Goal: Communication & Community: Answer question/provide support

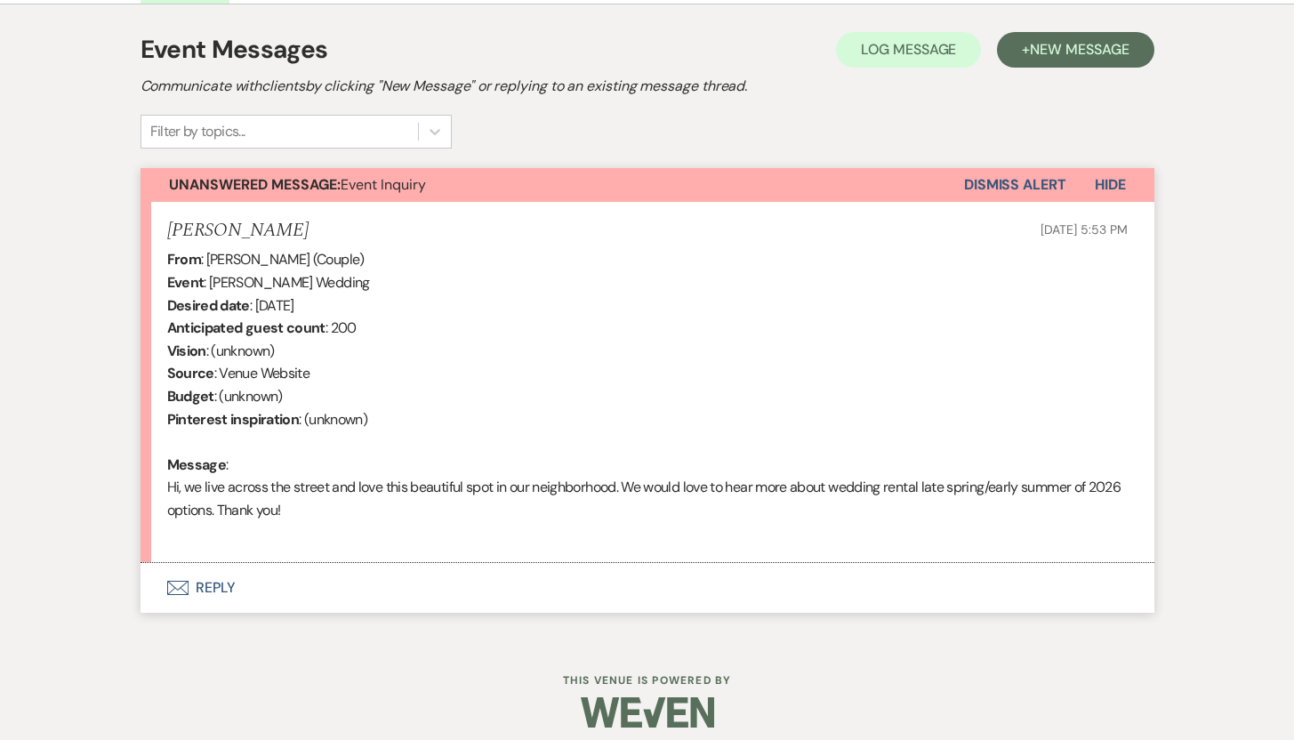
click at [215, 582] on button "Envelope Reply" at bounding box center [647, 588] width 1014 height 50
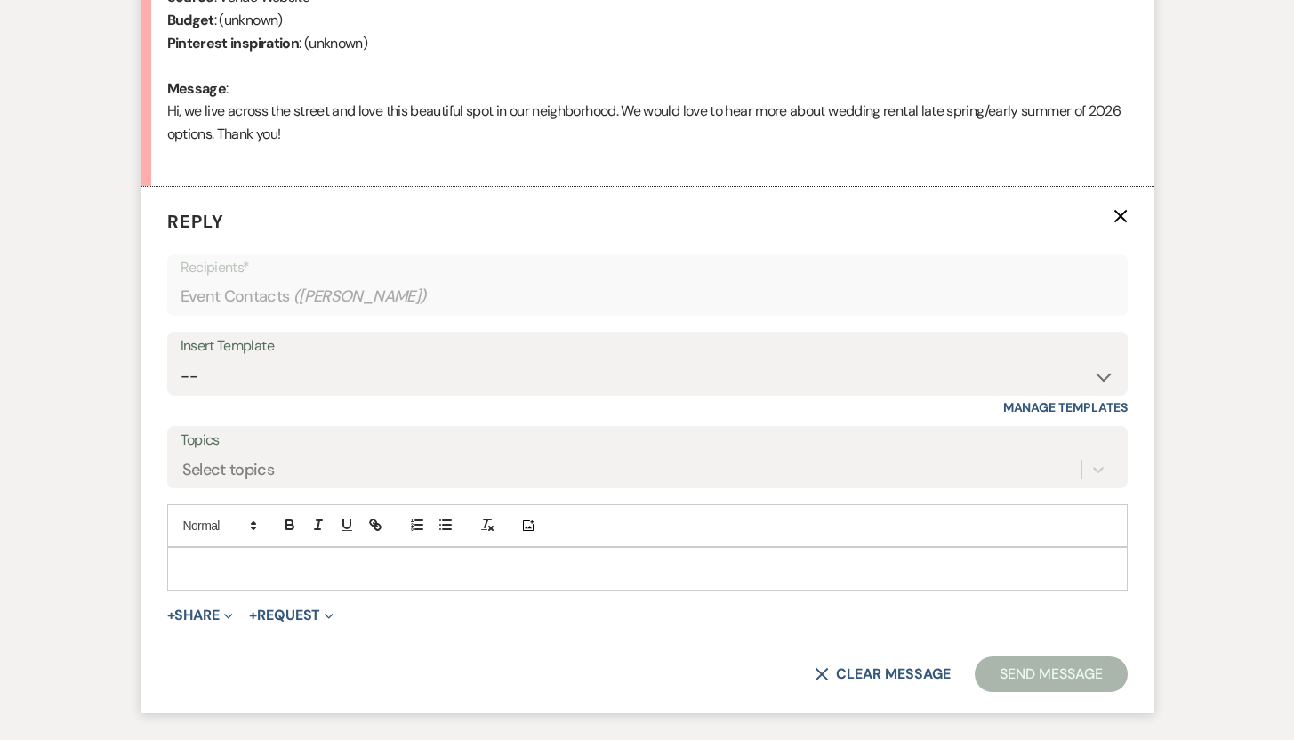
scroll to position [877, 0]
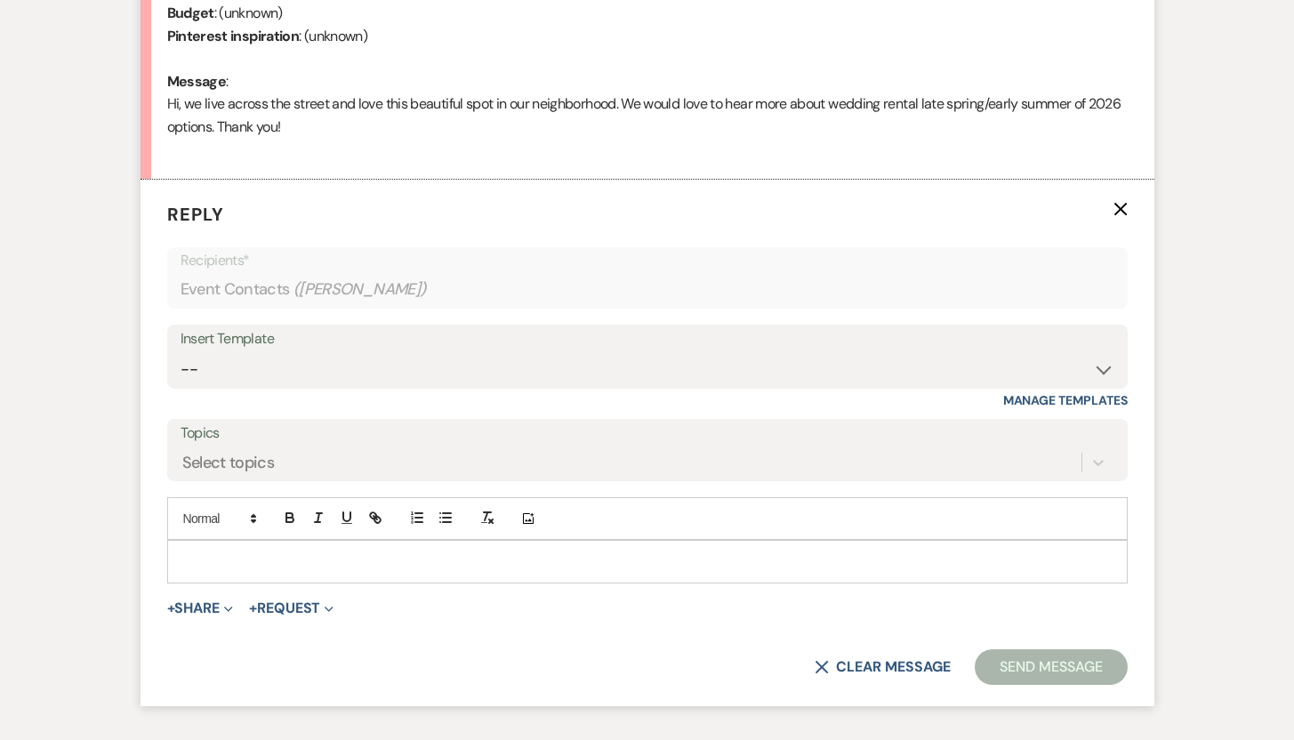
click at [598, 562] on p at bounding box center [647, 561] width 932 height 20
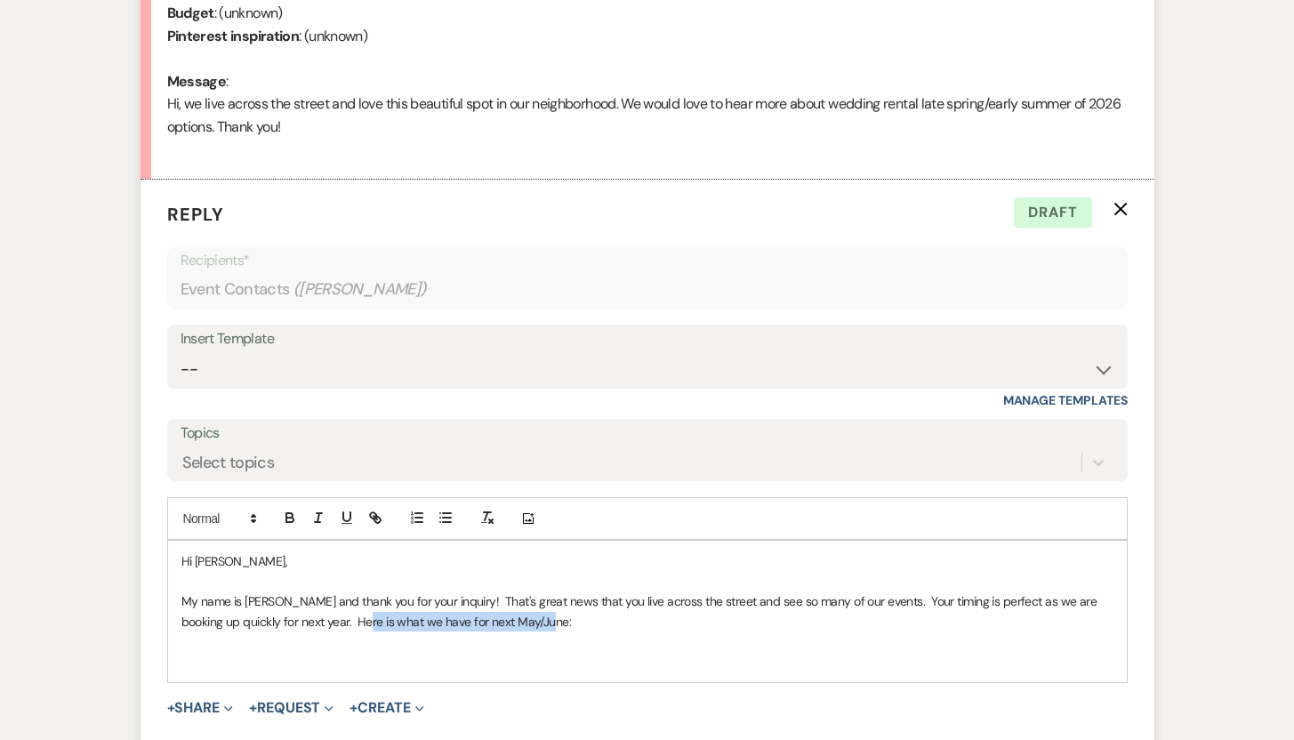
drag, startPoint x: 338, startPoint y: 621, endPoint x: 526, endPoint y: 617, distance: 188.5
click at [526, 617] on p "My name is [PERSON_NAME] and thank you for your inquiry! That's great news that…" at bounding box center [647, 611] width 932 height 40
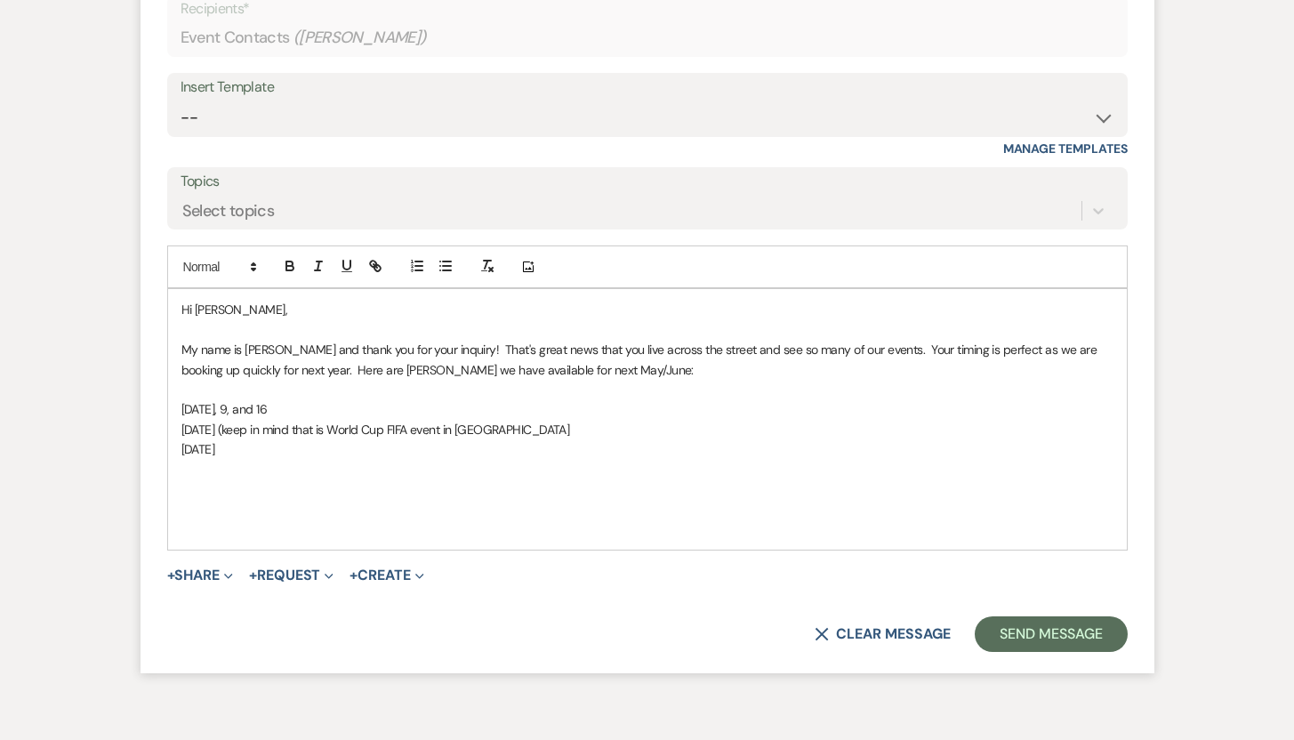
scroll to position [1130, 0]
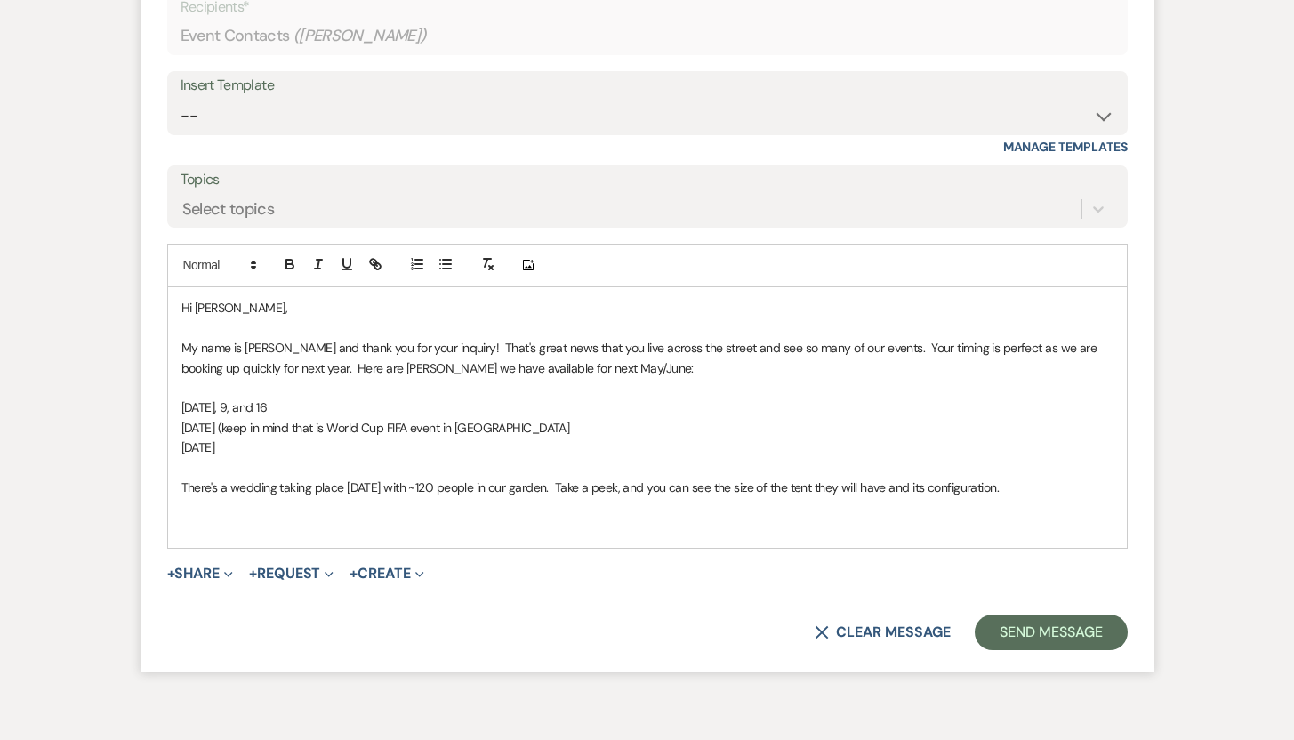
click at [1052, 485] on p "There's a wedding taking place [DATE] with ~120 people in our garden. Take a pe…" at bounding box center [647, 487] width 932 height 20
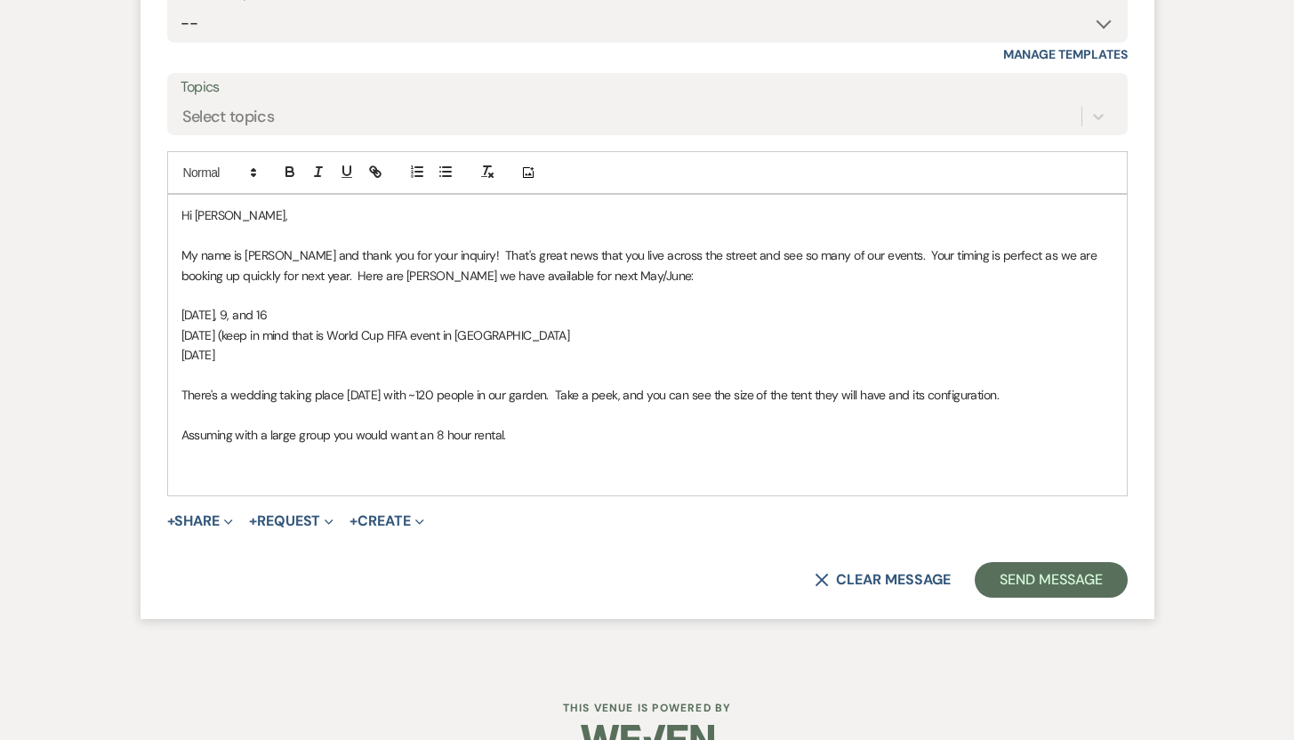
scroll to position [1228, 0]
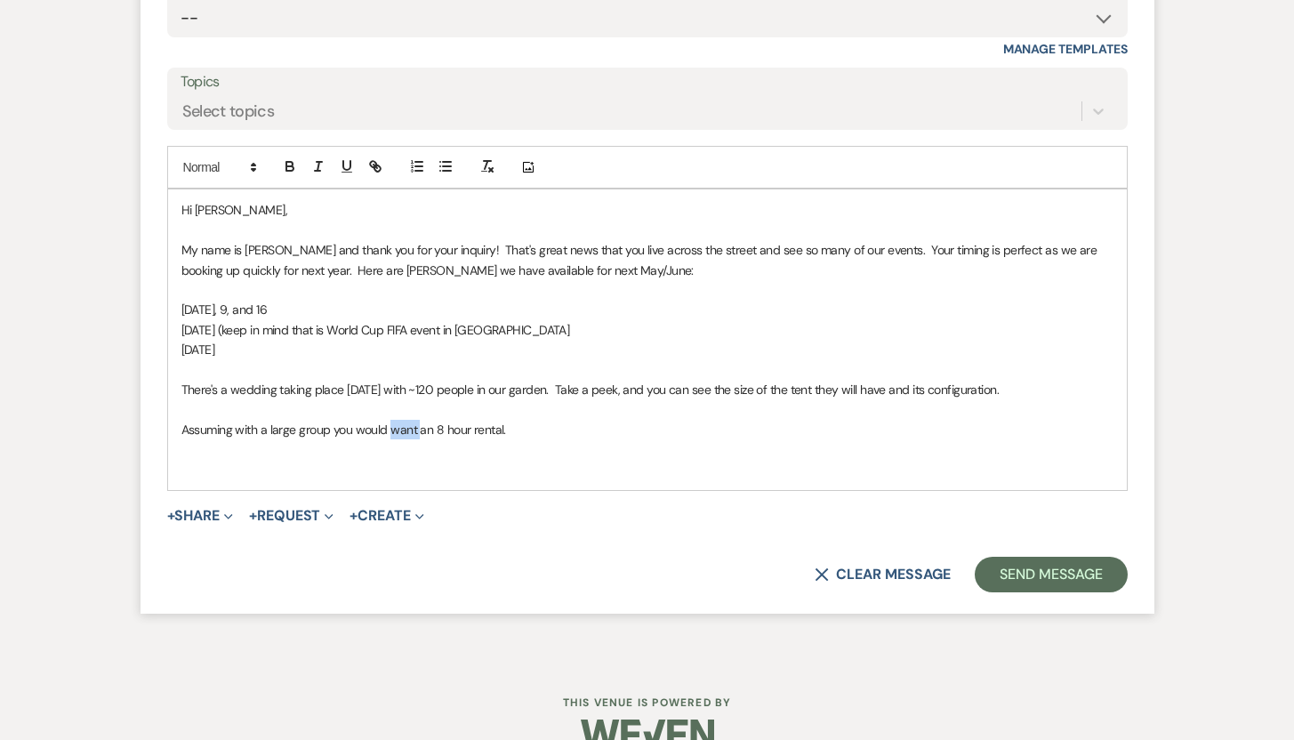
drag, startPoint x: 417, startPoint y: 431, endPoint x: 389, endPoint y: 431, distance: 27.6
click at [389, 431] on p "Assuming with a large group you would want an 8 hour rental." at bounding box center [647, 430] width 932 height 20
click at [335, 330] on p "[DATE] (keep in mind that is World Cup FIFA event in [GEOGRAPHIC_DATA]" at bounding box center [647, 330] width 932 height 20
drag, startPoint x: 335, startPoint y: 330, endPoint x: 325, endPoint y: 329, distance: 10.7
click at [325, 329] on p "[DATE] (keep in mind that is World Cup FIFA event in [GEOGRAPHIC_DATA]" at bounding box center [647, 330] width 932 height 20
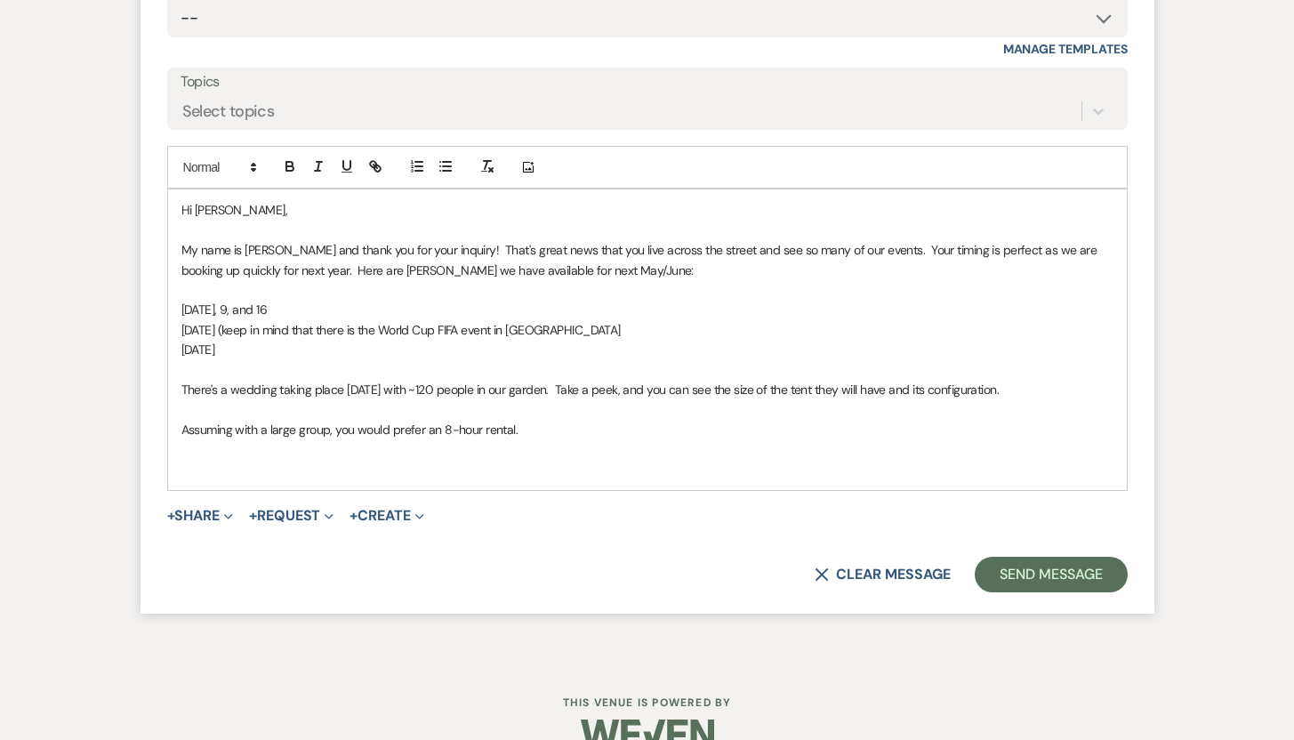
click at [539, 431] on p "Assuming with a large group, you would prefer an 8-hour rental." at bounding box center [647, 430] width 932 height 20
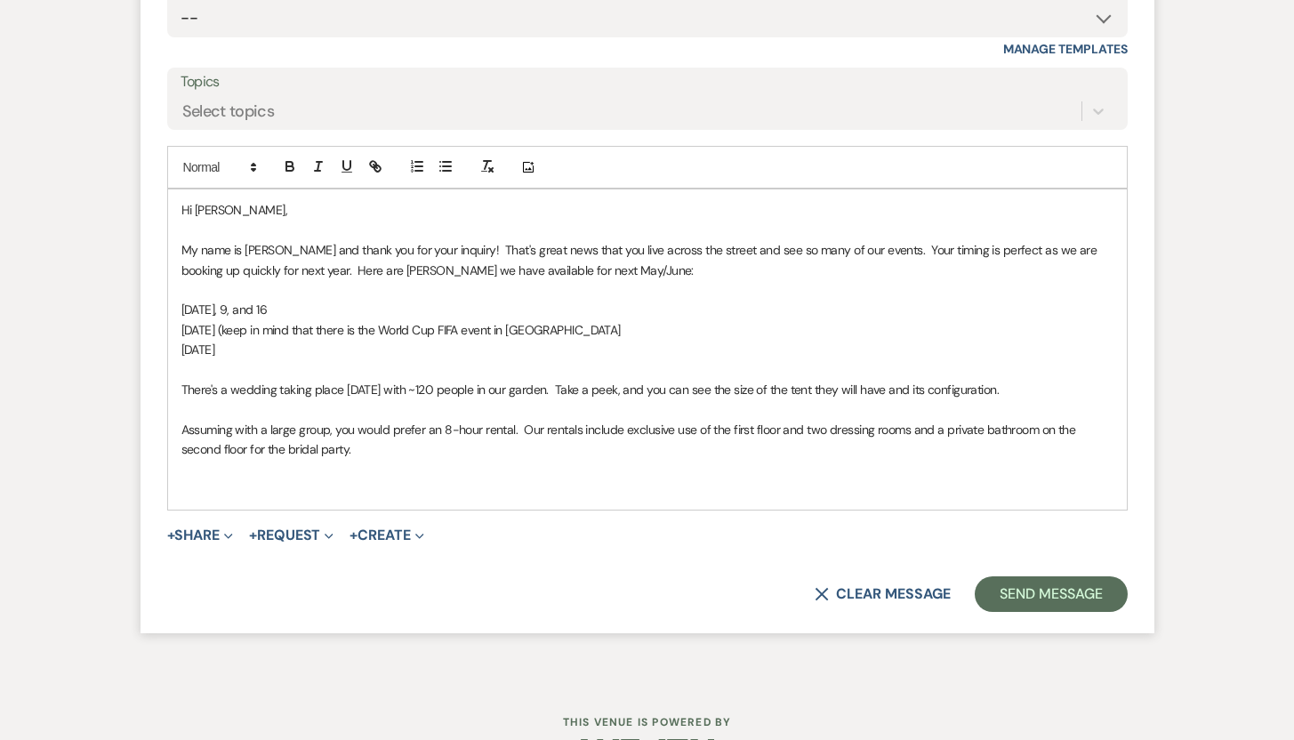
click at [341, 450] on p "Assuming with a large group, you would prefer an 8-hour rental. Our rentals inc…" at bounding box center [647, 440] width 932 height 40
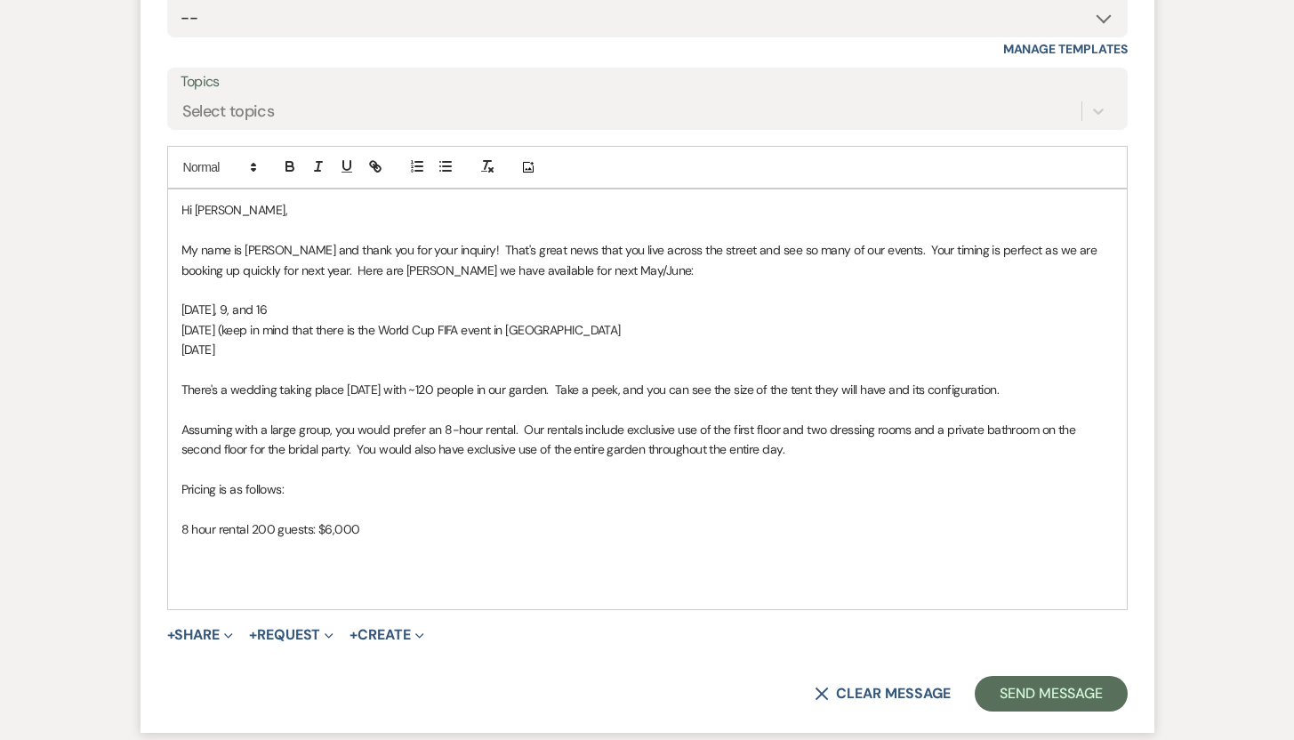
click at [181, 529] on p "8 hour rental 200 guests: $6,000" at bounding box center [647, 529] width 932 height 20
click at [424, 525] on p "Rental Fee: 8 hour rental 200 guests: $6,000" at bounding box center [647, 529] width 932 height 20
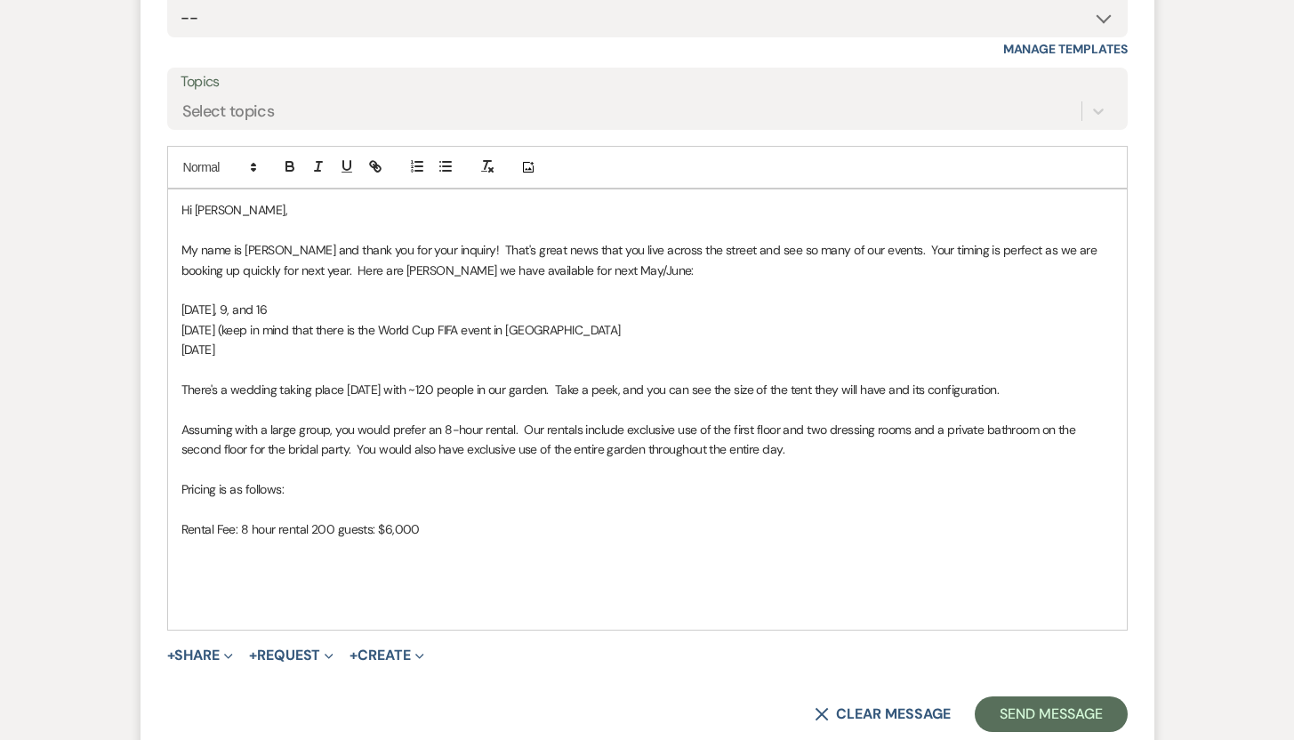
click at [309, 528] on p "Rental Fee: 8 hour rental 200 guests: $6,000" at bounding box center [647, 529] width 932 height 20
click at [441, 528] on p "Rental Fee: 8 hour rental for 200 guests: $6,000" at bounding box center [647, 529] width 932 height 20
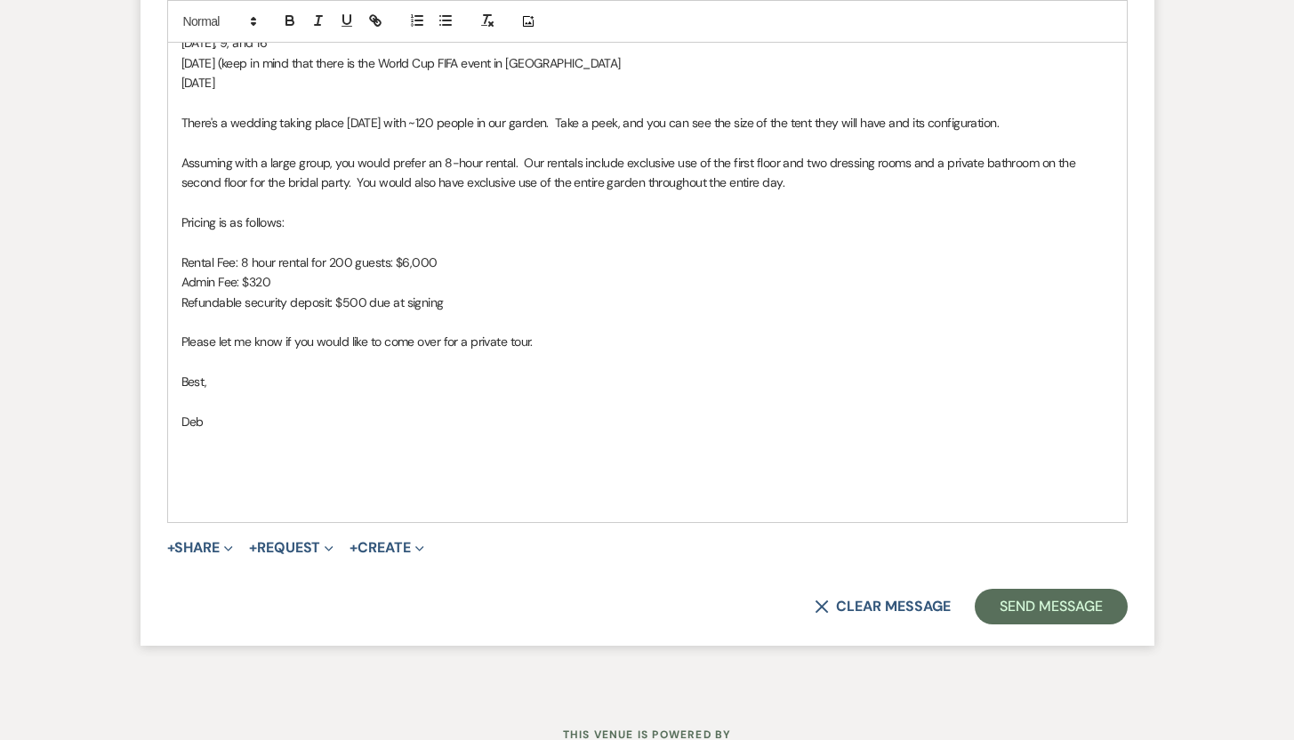
scroll to position [1496, 0]
click at [1022, 609] on button "Send Message" at bounding box center [1050, 606] width 152 height 36
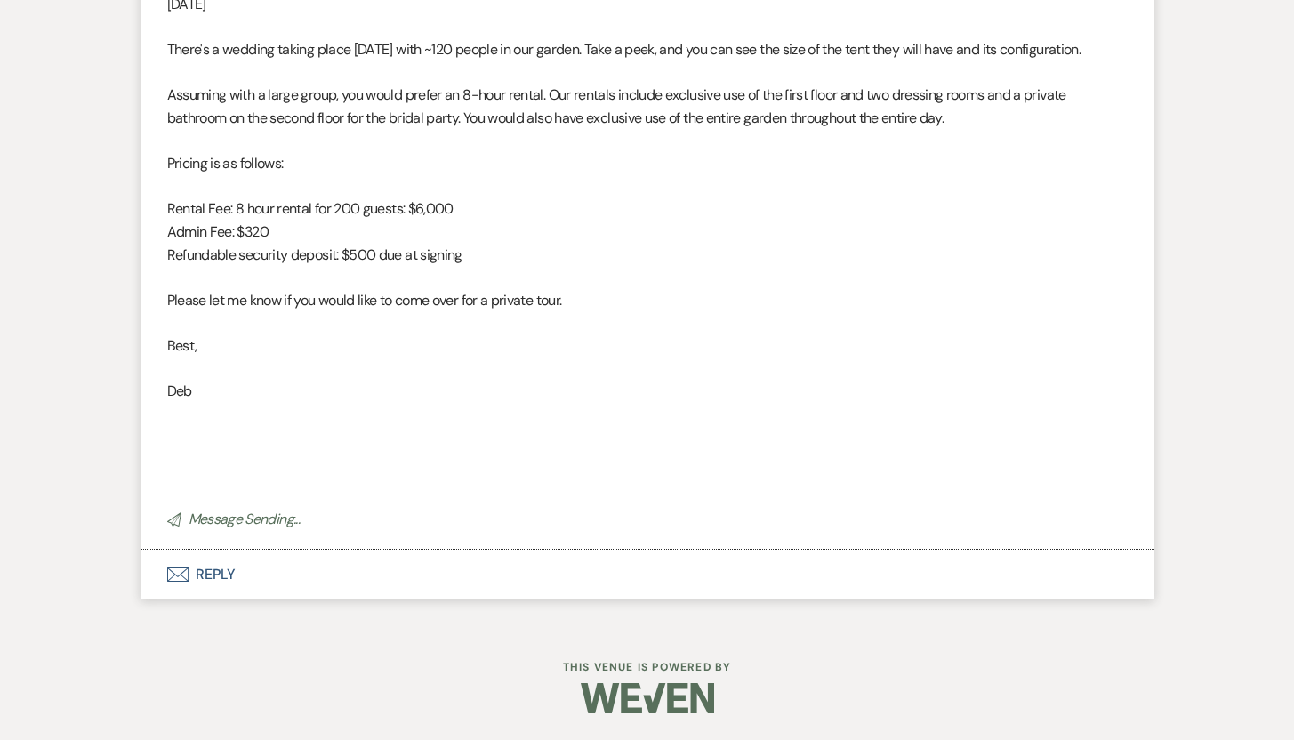
scroll to position [1271, 0]
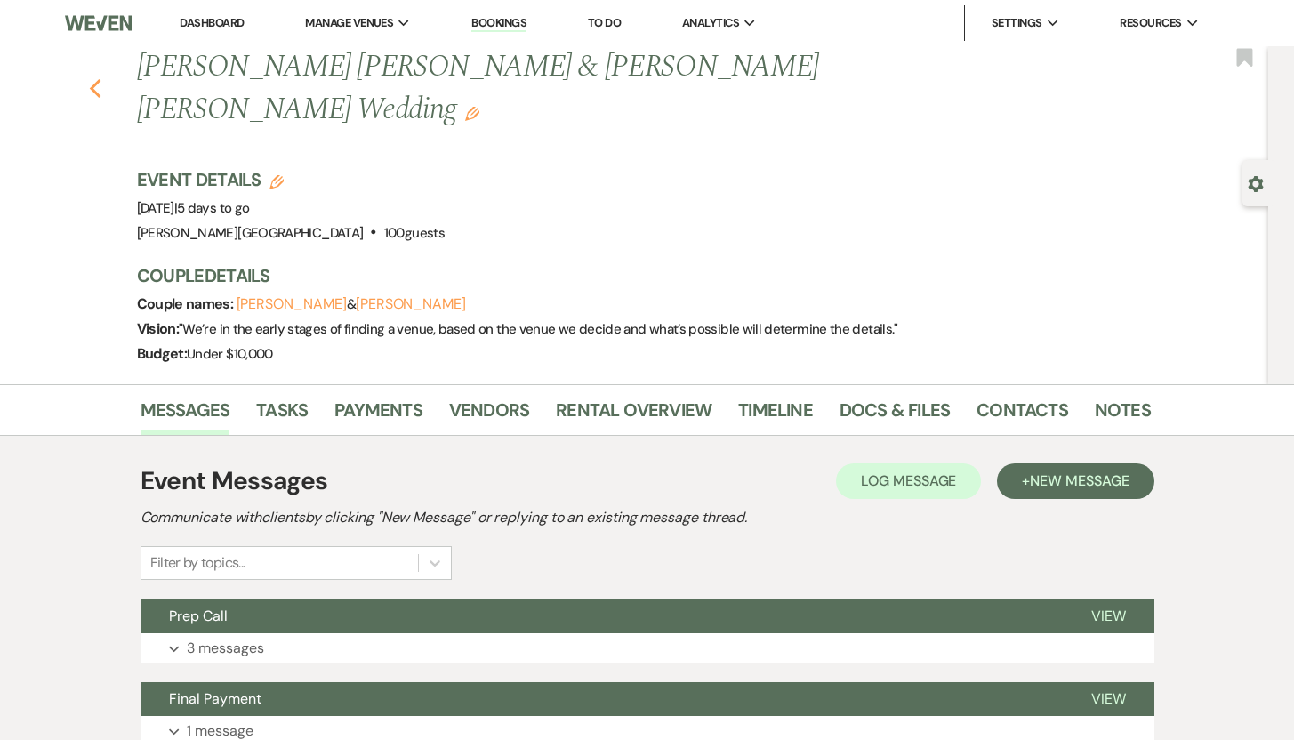
click at [100, 79] on use "button" at bounding box center [95, 89] width 12 height 20
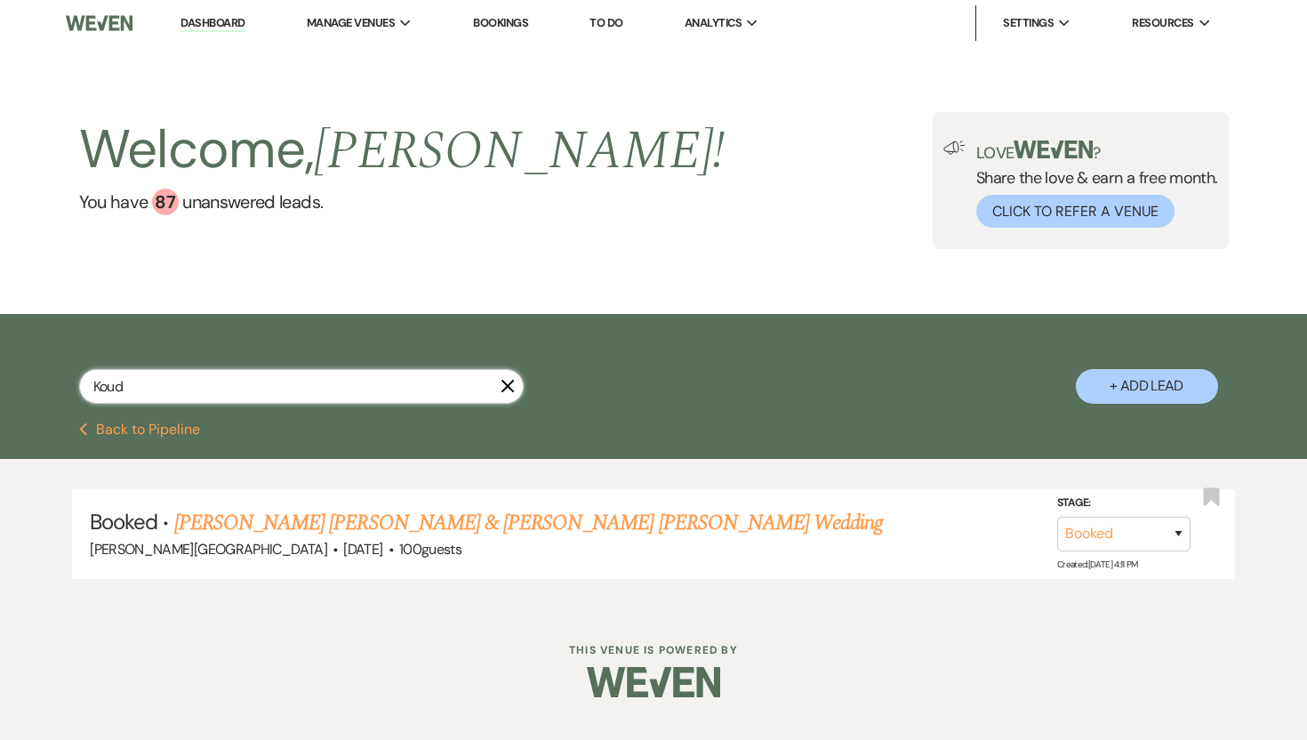
click at [133, 385] on input "Koud" at bounding box center [301, 386] width 445 height 35
drag, startPoint x: 133, startPoint y: 385, endPoint x: 82, endPoint y: 377, distance: 52.2
click at [82, 377] on input "Koud" at bounding box center [301, 386] width 445 height 35
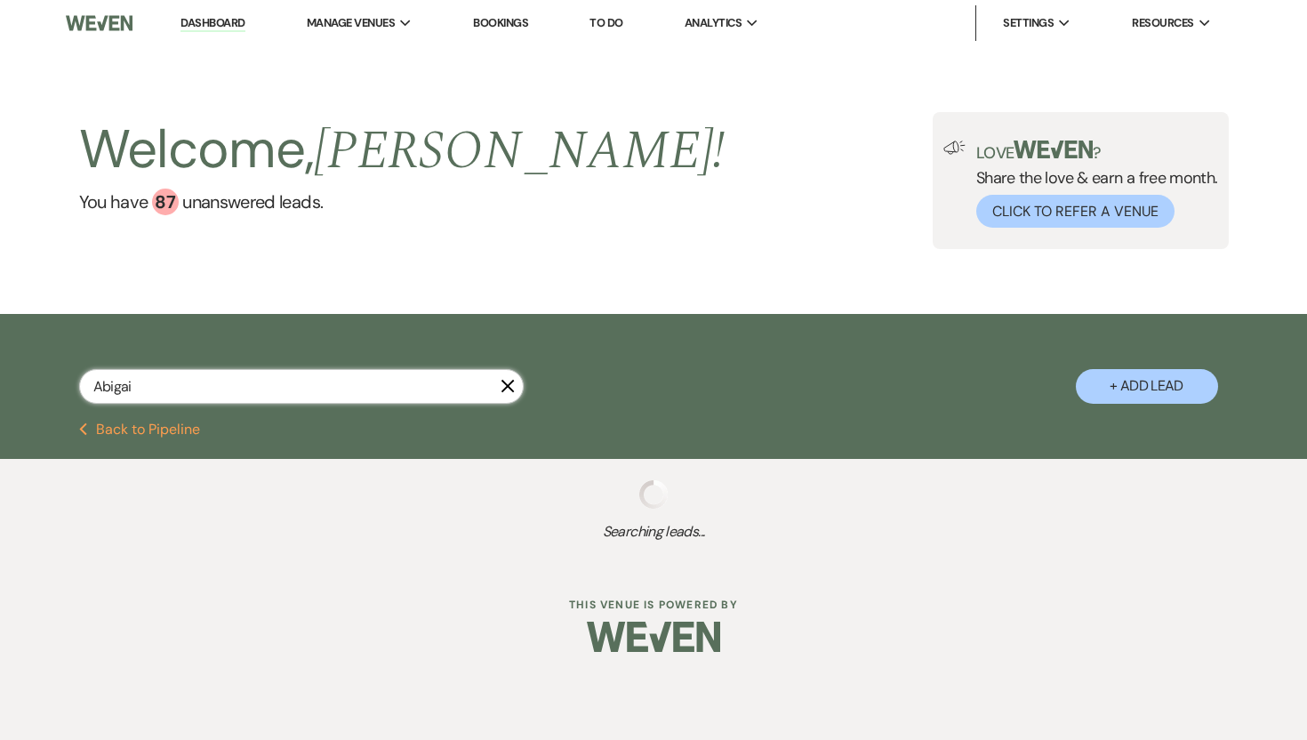
type input "Abiga"
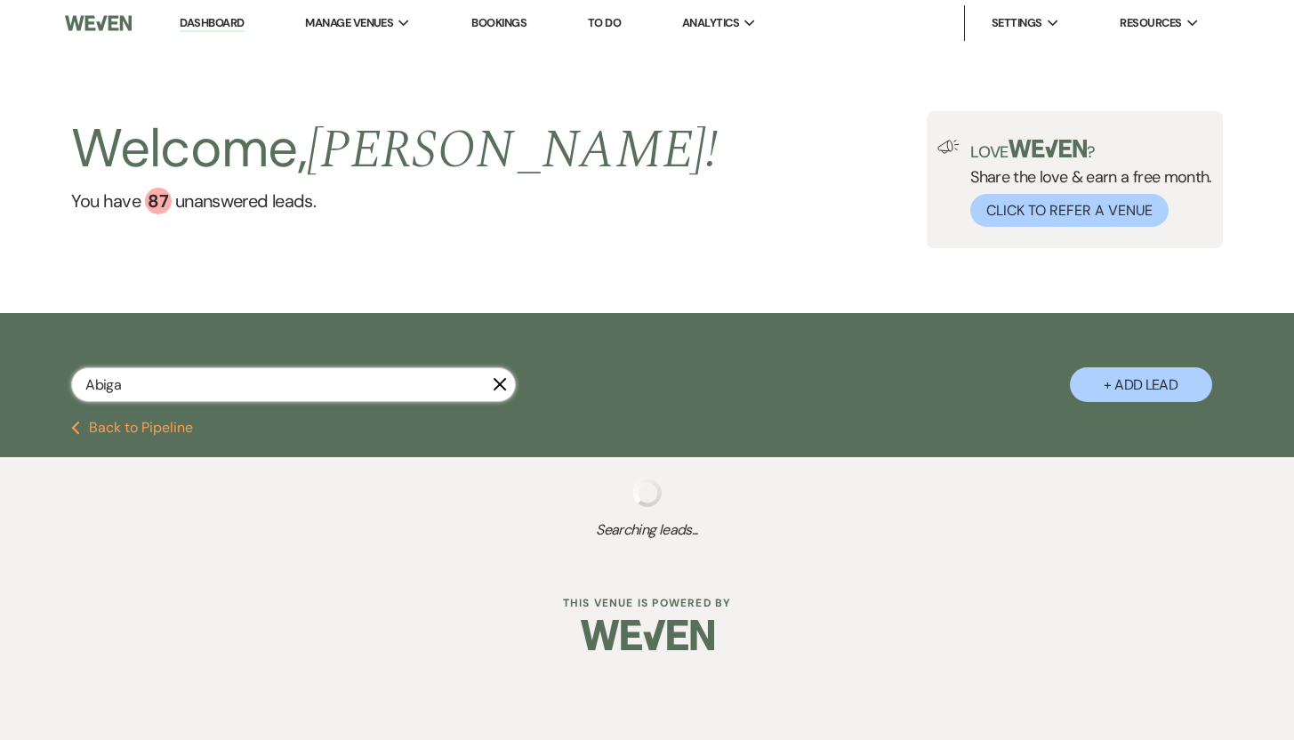
select select "8"
select select "5"
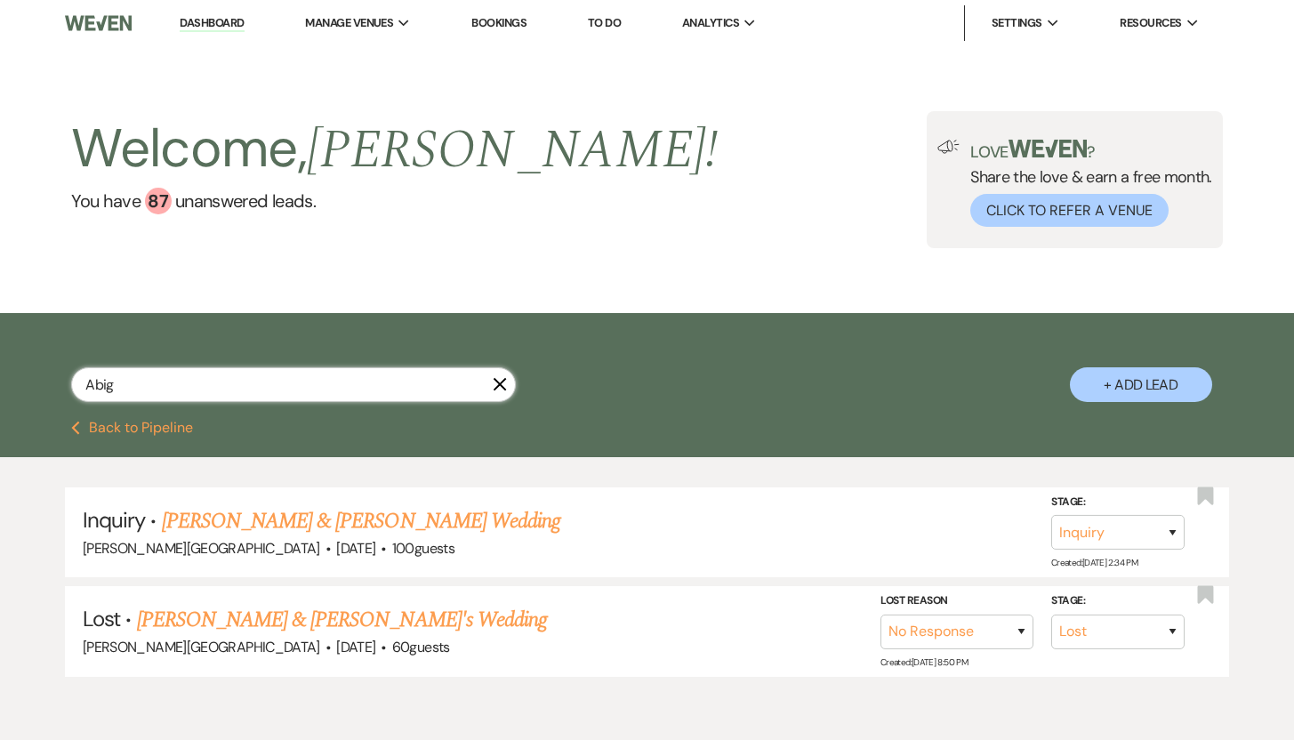
type input "Abi"
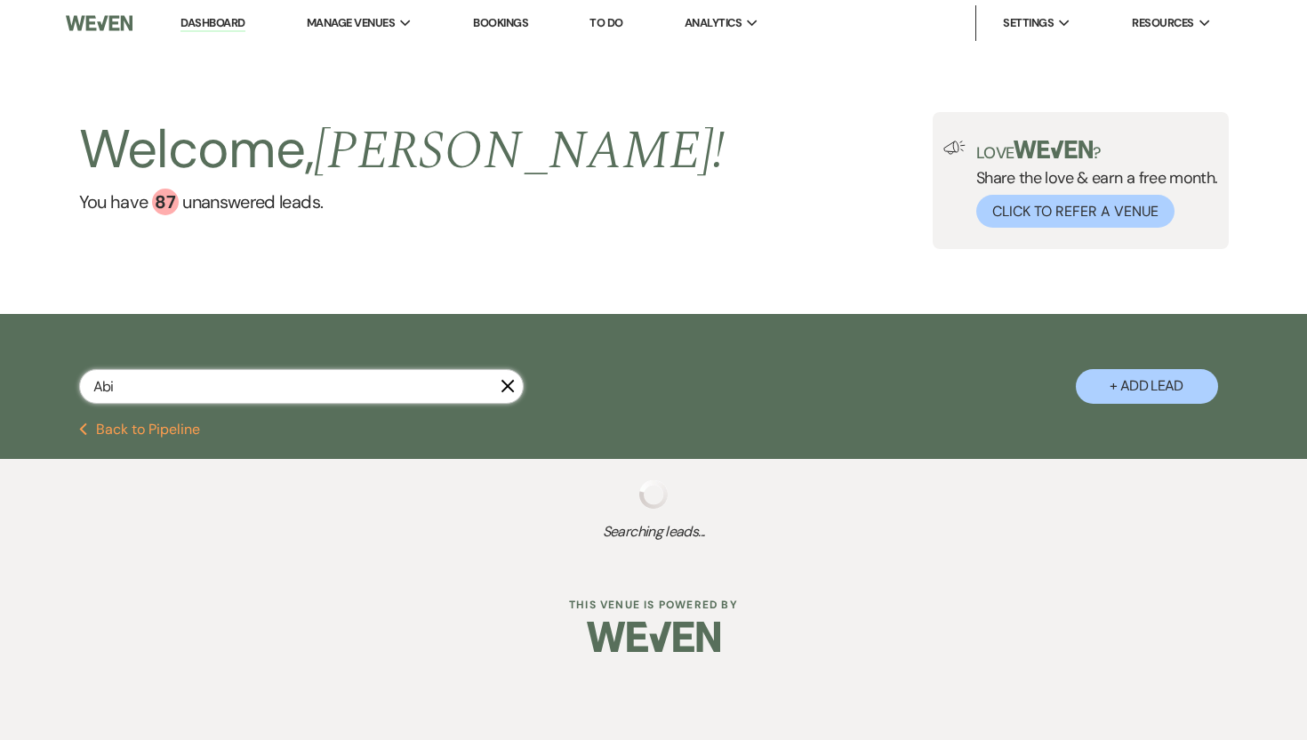
select select "8"
select select "5"
select select "8"
select select "5"
select select "8"
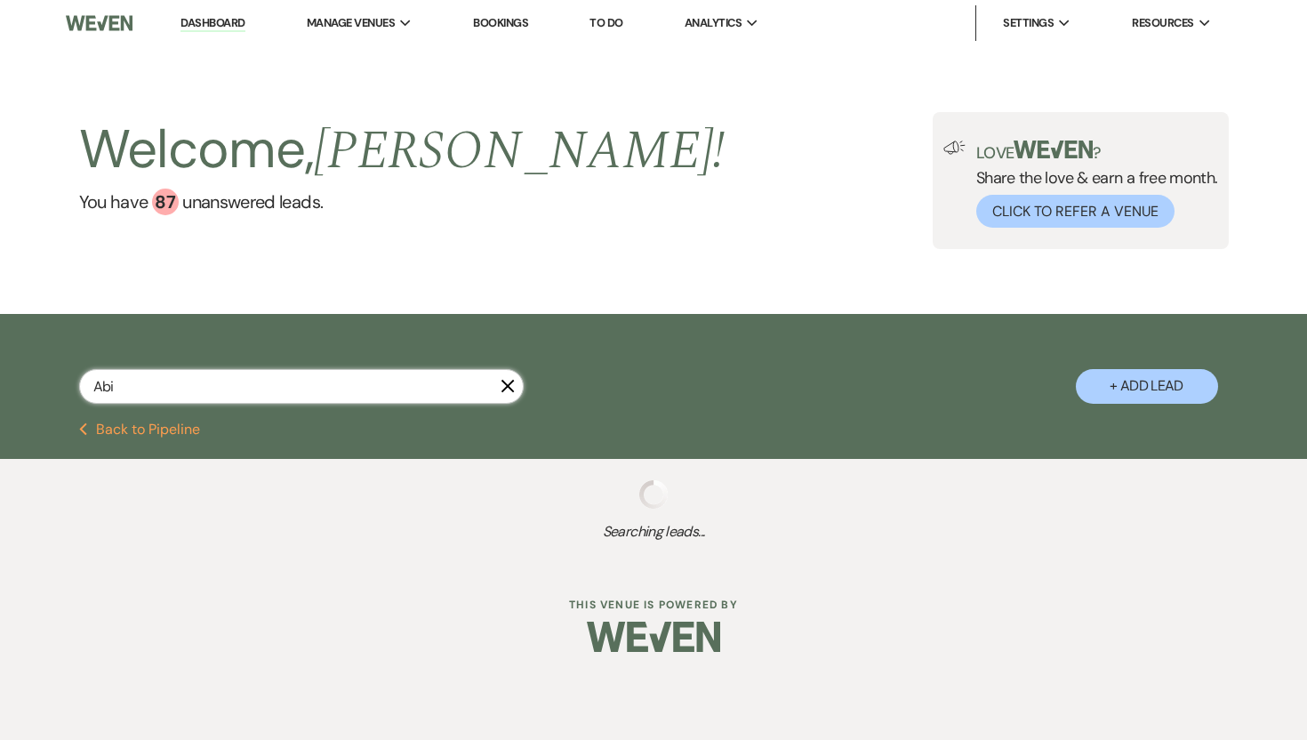
select select "8"
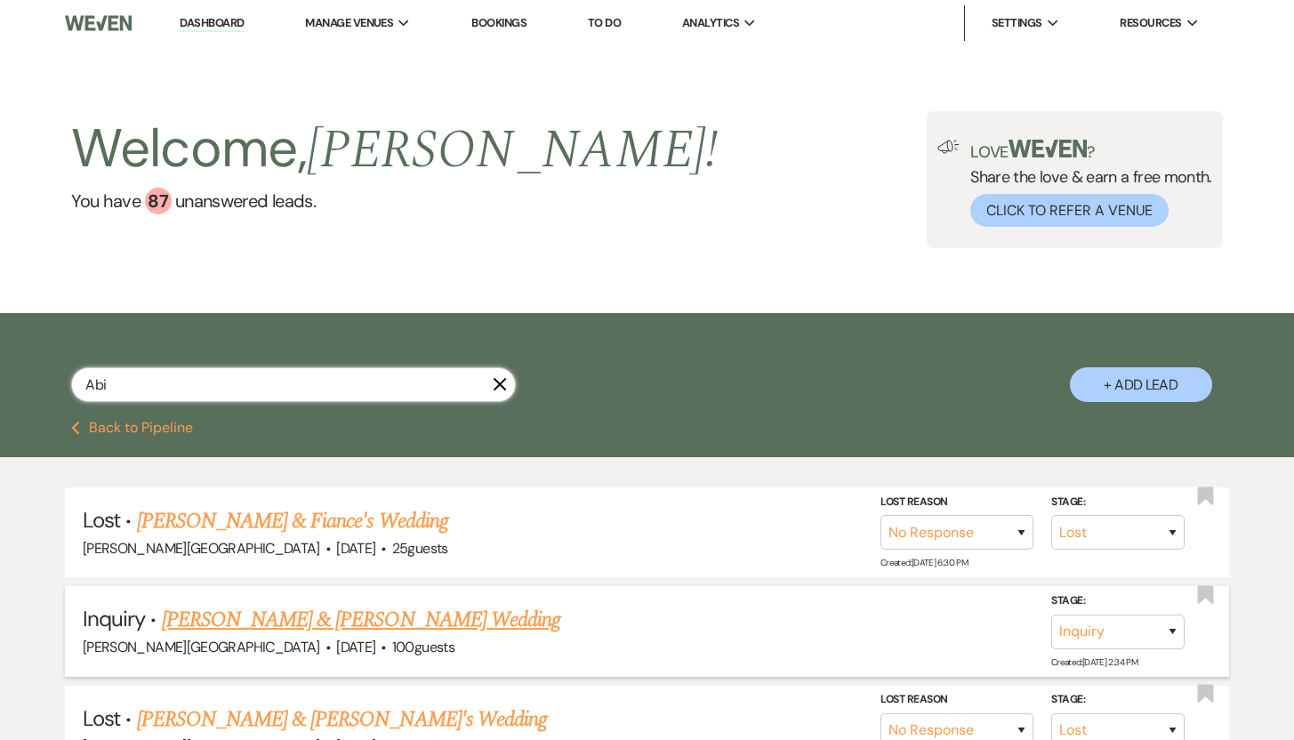
type input "Abi"
click at [186, 619] on link "[PERSON_NAME] & [PERSON_NAME] Wedding" at bounding box center [361, 620] width 398 height 32
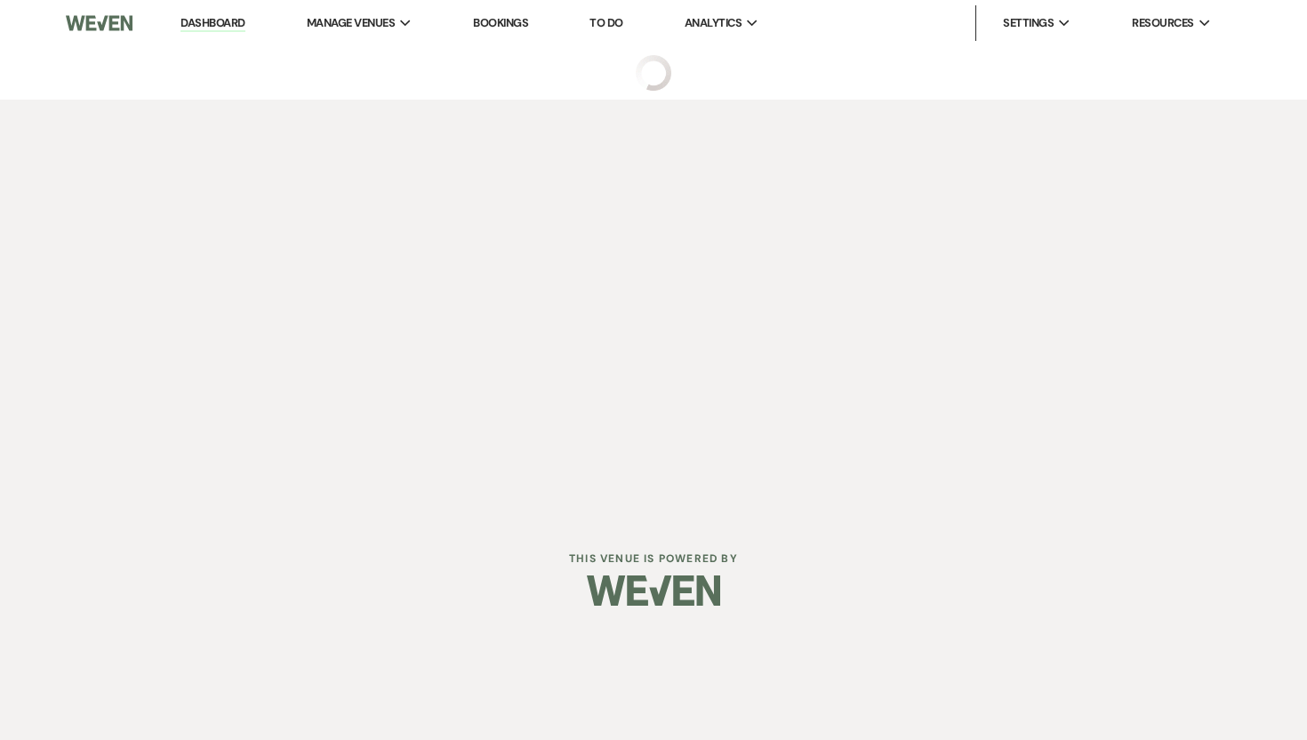
select select "5"
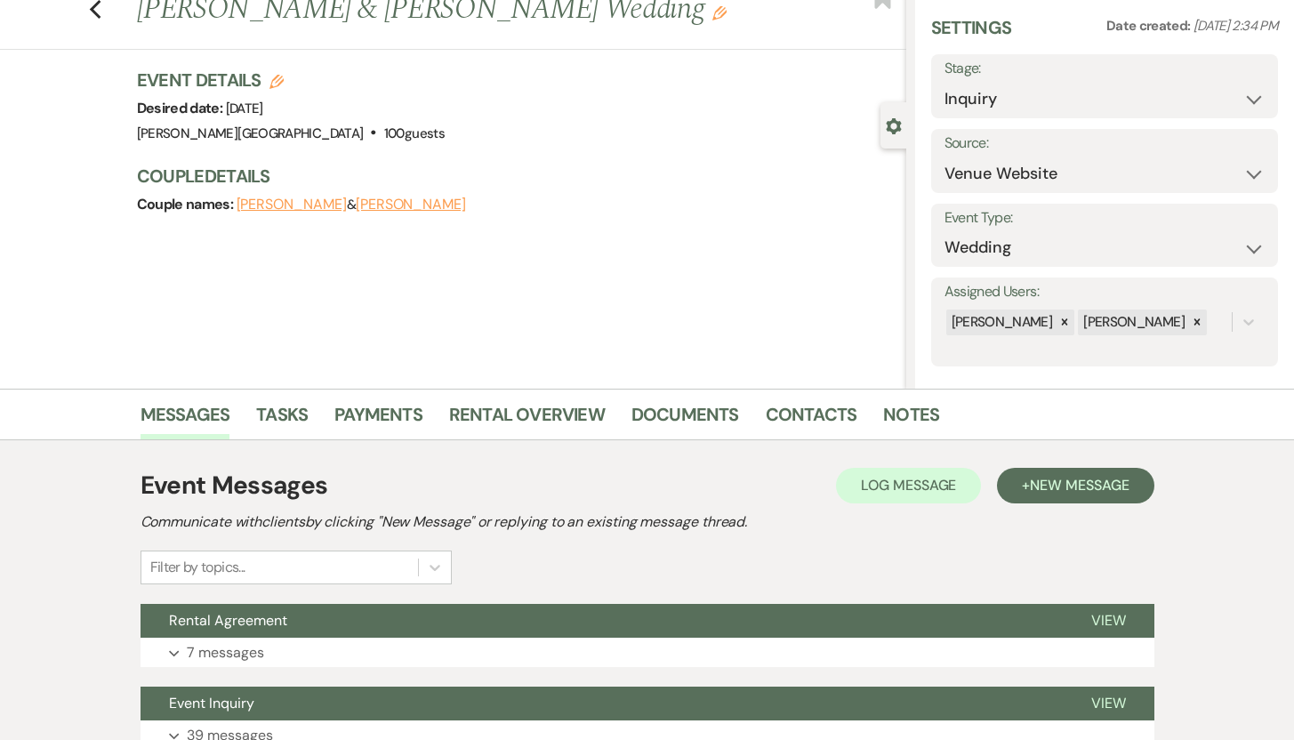
scroll to position [209, 0]
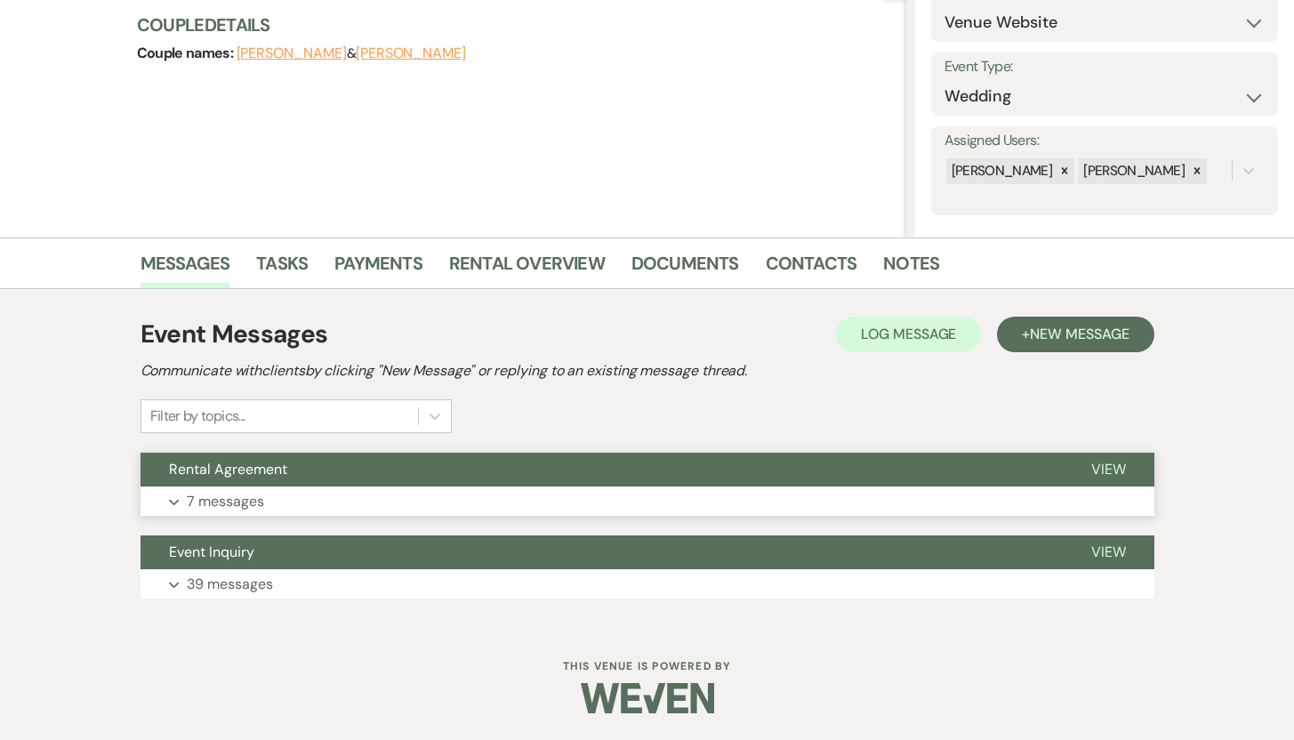
click at [231, 496] on p "7 messages" at bounding box center [225, 501] width 77 height 23
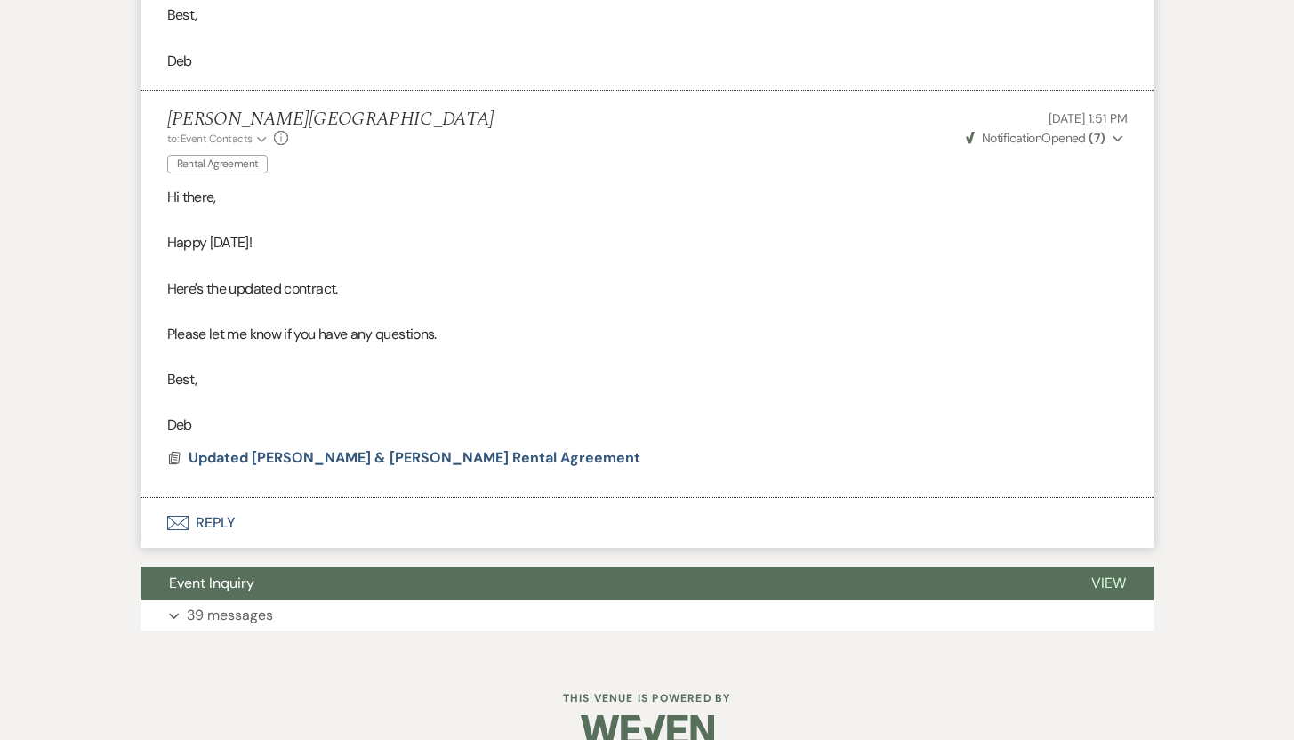
scroll to position [2935, 0]
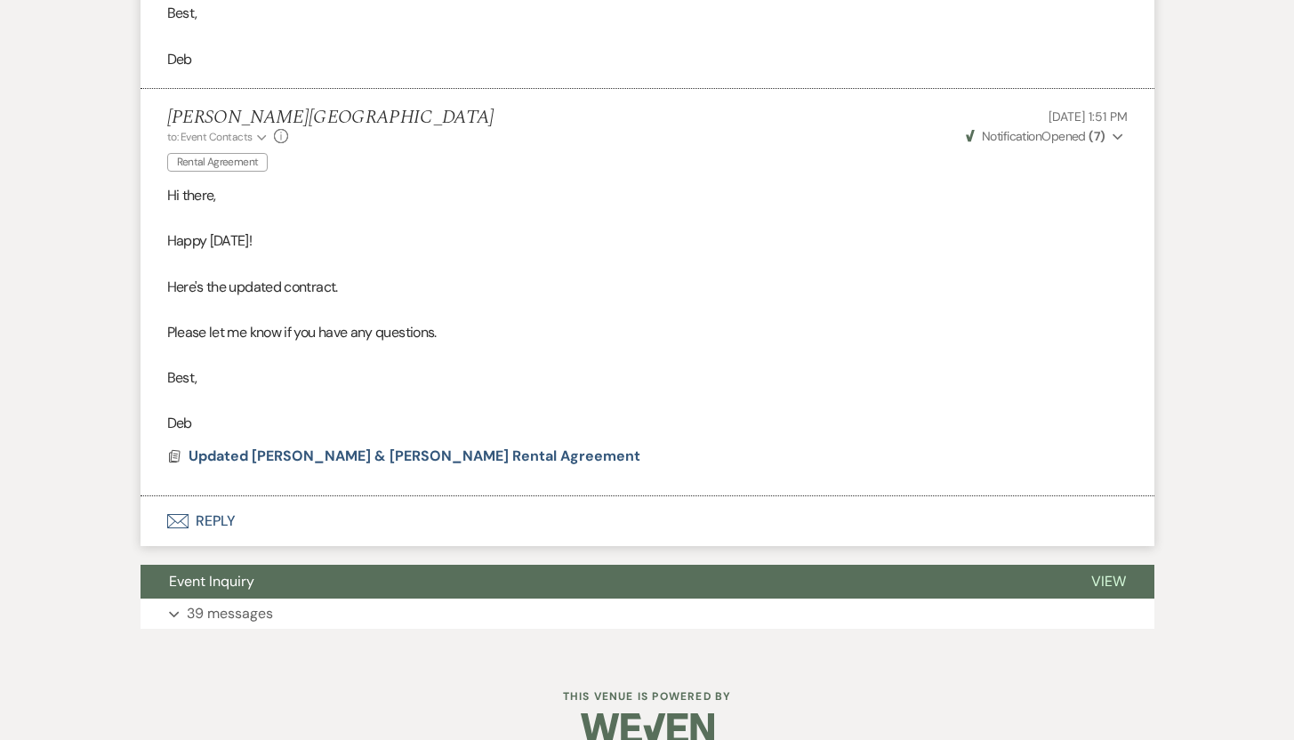
click at [208, 518] on button "Envelope Reply" at bounding box center [647, 521] width 1014 height 50
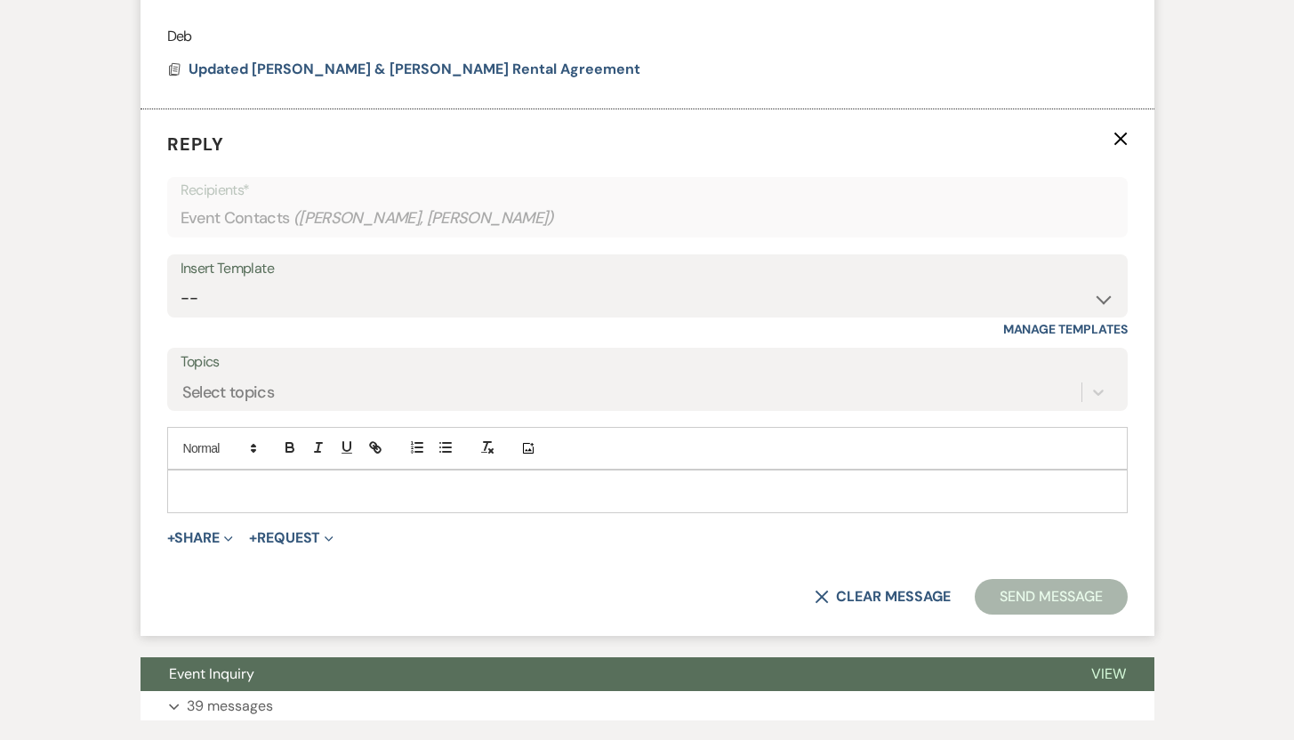
scroll to position [3324, 0]
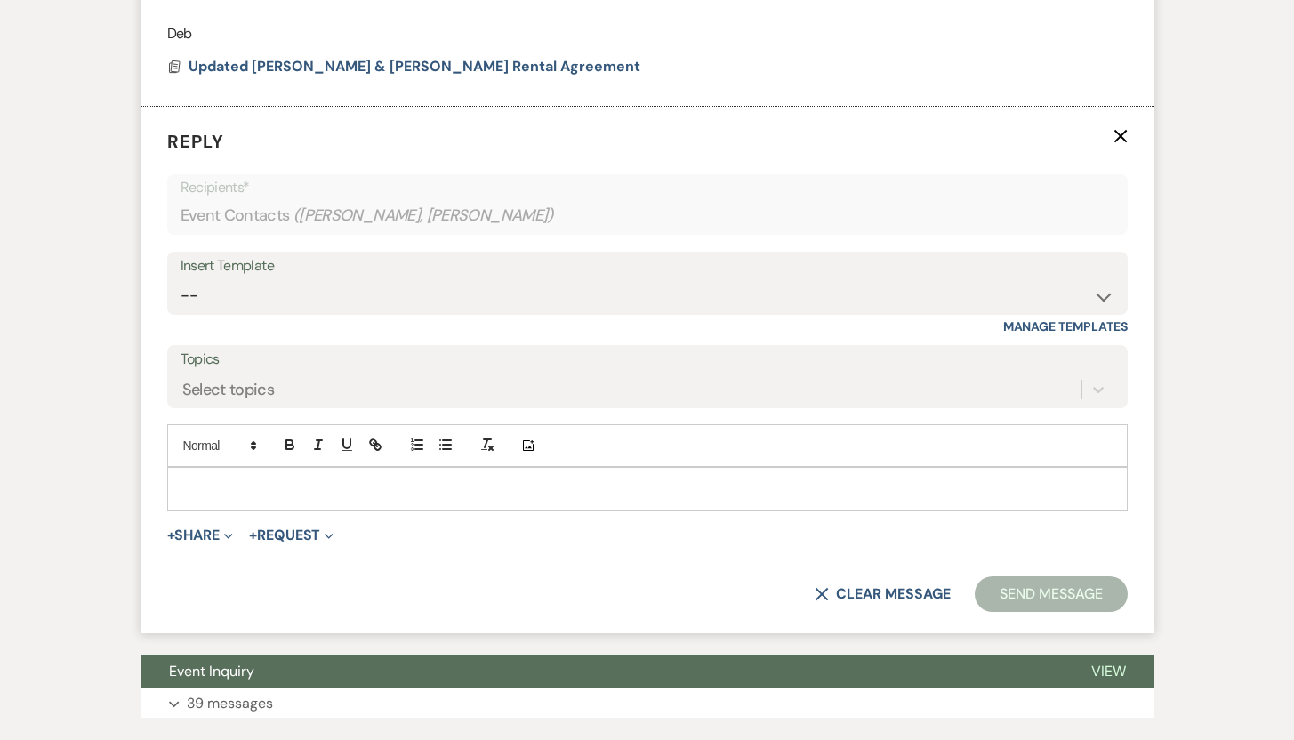
click at [365, 478] on p at bounding box center [647, 488] width 932 height 20
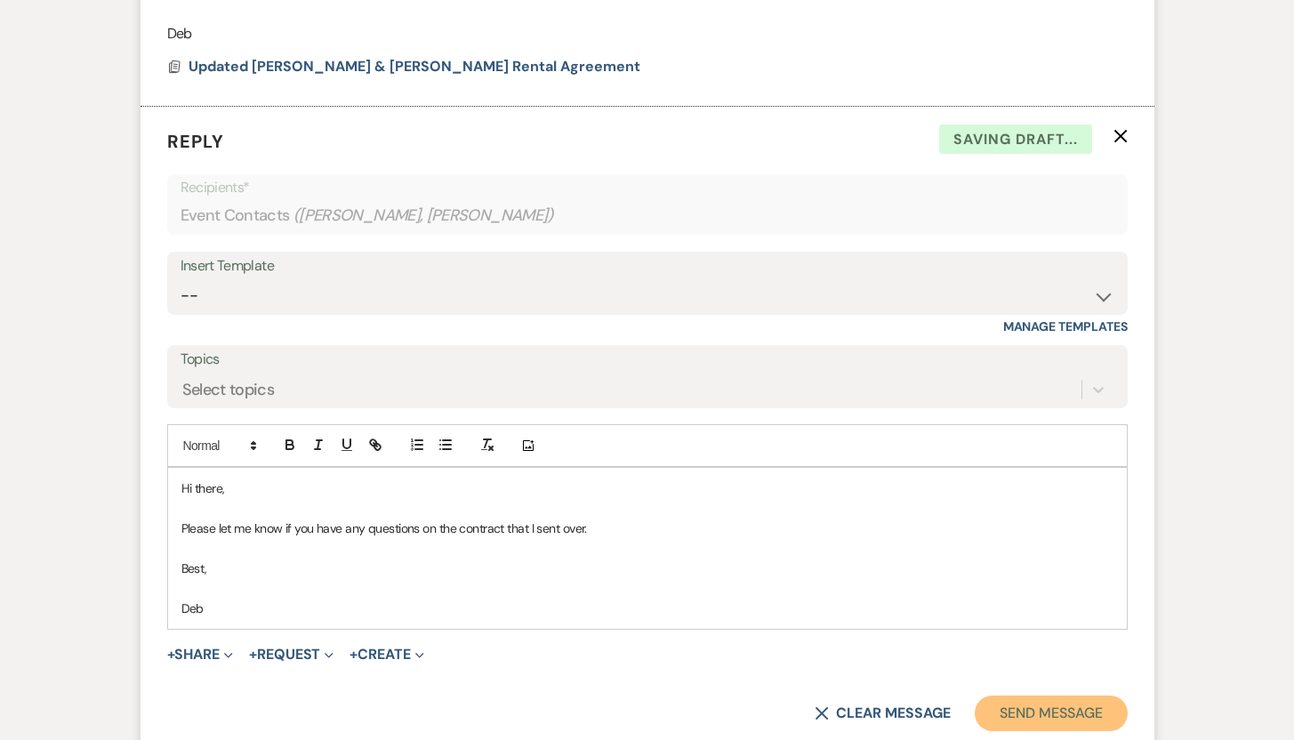
click at [1020, 709] on button "Send Message" at bounding box center [1050, 713] width 152 height 36
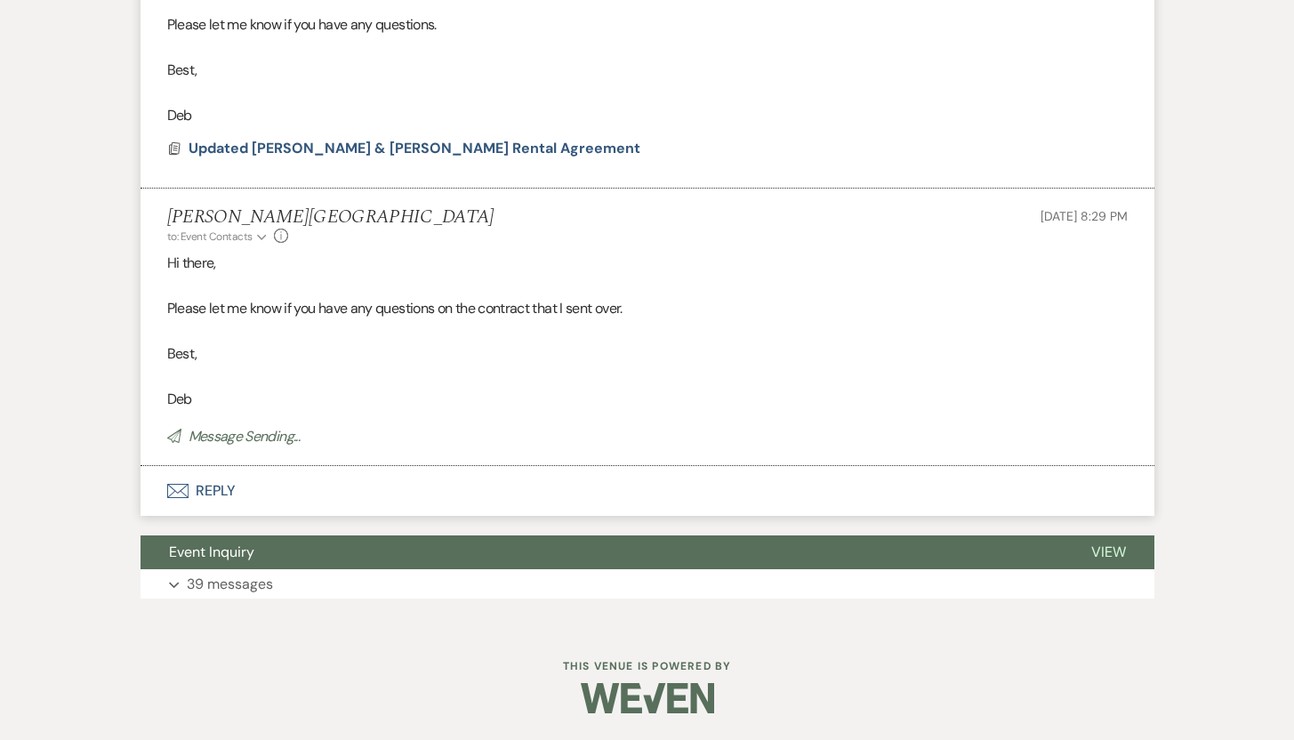
scroll to position [3205, 0]
